Goal: Information Seeking & Learning: Learn about a topic

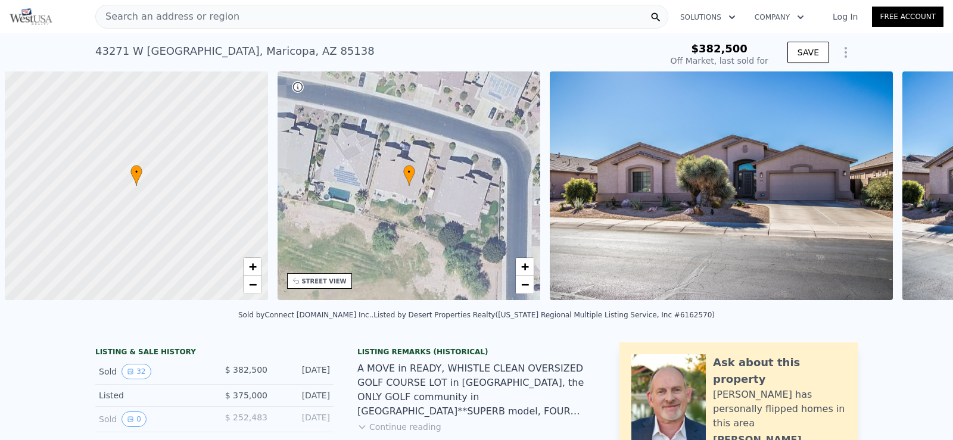
scroll to position [0, 5]
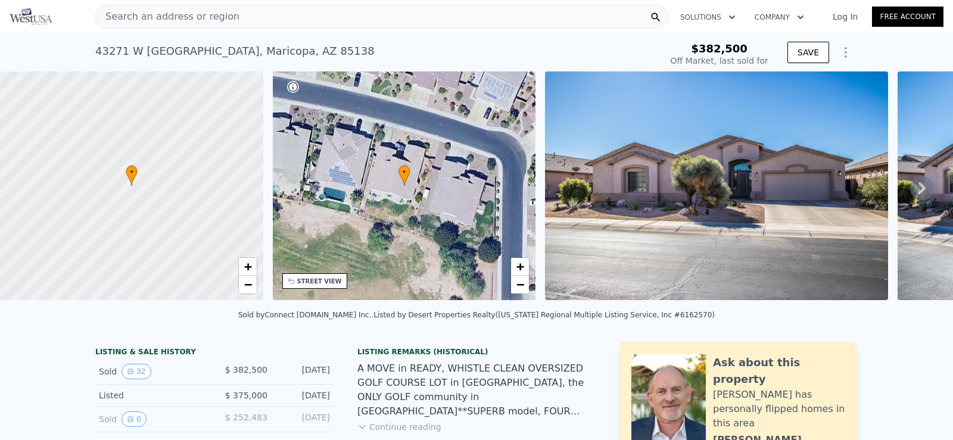
click at [195, 19] on span "Search an address or region" at bounding box center [168, 17] width 144 height 14
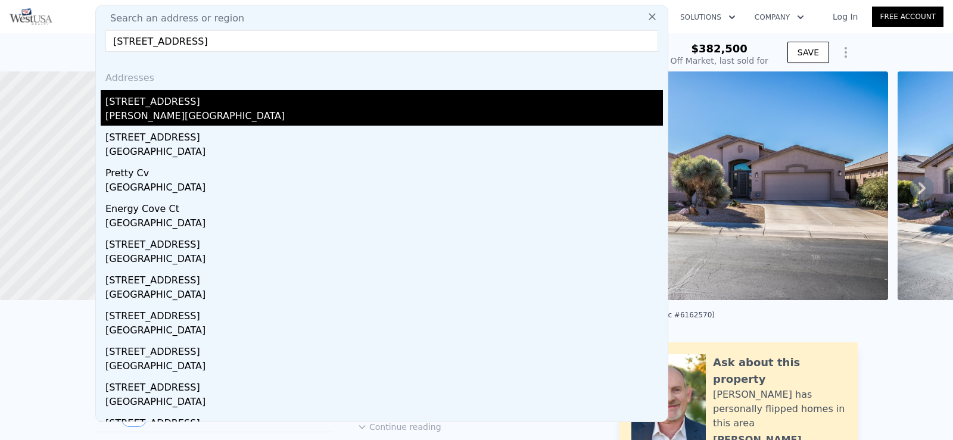
click at [253, 109] on div "[PERSON_NAME][GEOGRAPHIC_DATA]" at bounding box center [384, 117] width 558 height 17
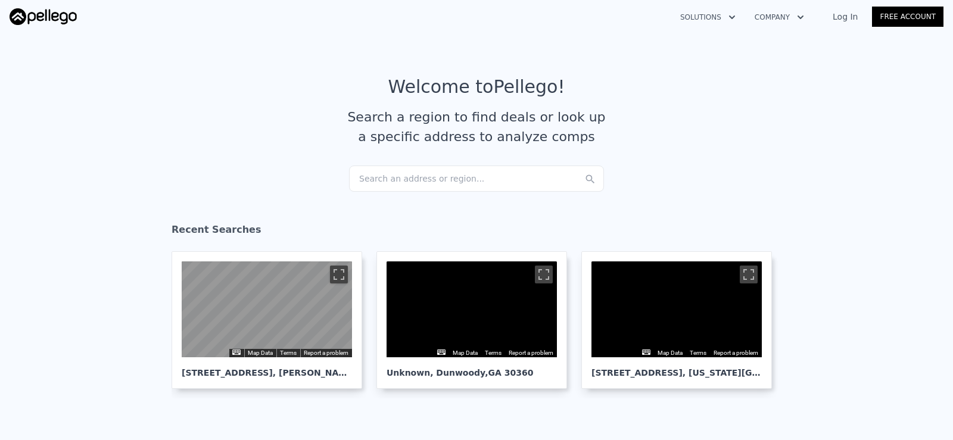
click at [397, 171] on div "Search an address or region..." at bounding box center [476, 179] width 255 height 26
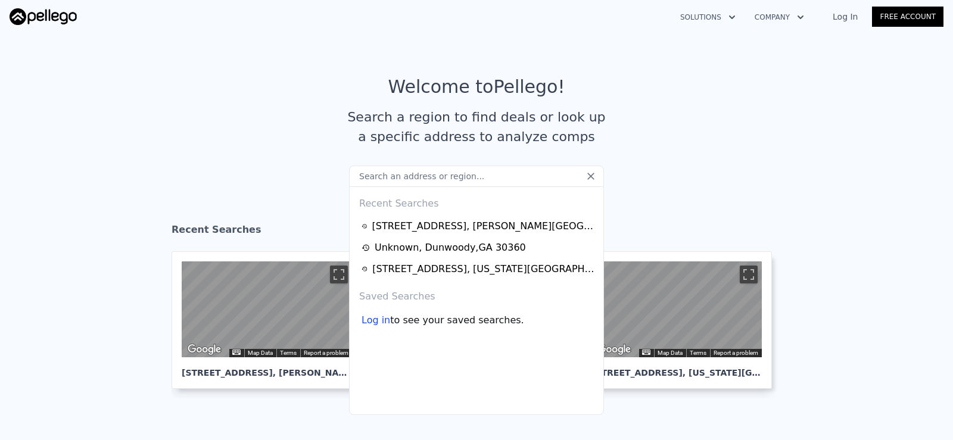
click at [400, 177] on input "text" at bounding box center [476, 176] width 255 height 21
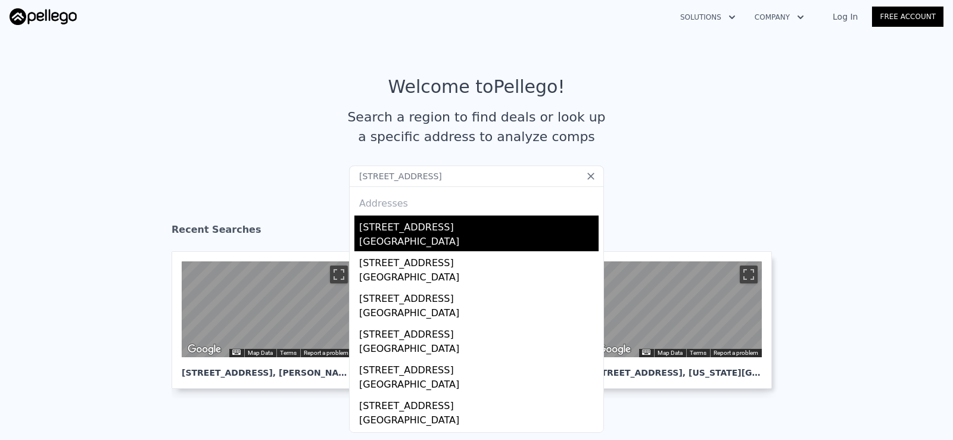
type input "8711 N Dexter Ave Tampa FL 33604"
click at [418, 220] on div "8711 N Dexter Ave" at bounding box center [479, 225] width 240 height 19
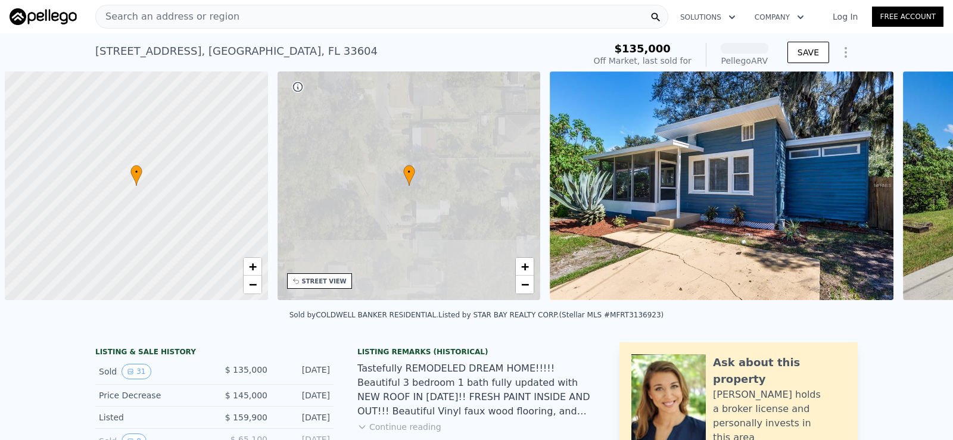
scroll to position [0, 5]
